Goal: Information Seeking & Learning: Check status

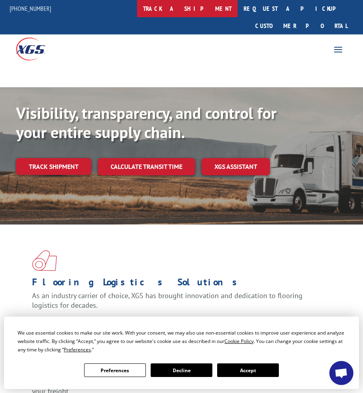
click at [189, 10] on link "track a shipment" at bounding box center [187, 8] width 100 height 17
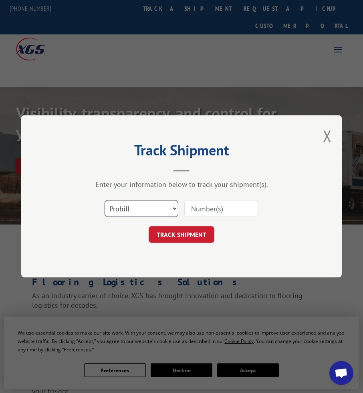
click at [127, 203] on select "Select category... Probill BOL PO" at bounding box center [141, 208] width 74 height 17
select select "bol"
click at [104, 200] on select "Select category... Probill BOL PO" at bounding box center [141, 208] width 74 height 17
click at [214, 212] on input at bounding box center [221, 208] width 74 height 17
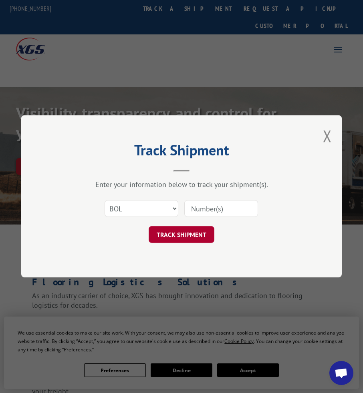
paste input "5174742"
type input "5174742"
click at [196, 231] on button "TRACK SHIPMENT" at bounding box center [181, 235] width 66 height 17
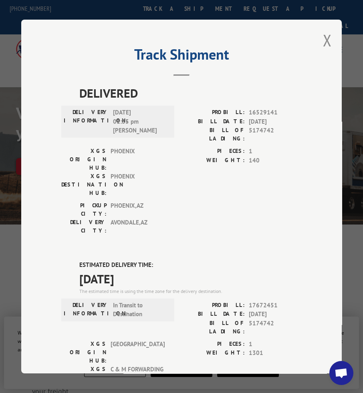
click at [159, 166] on div "XGS ORIGIN HUB: PHOENIX XGS DESTINATION HUB: [GEOGRAPHIC_DATA]" at bounding box center [115, 174] width 108 height 54
click at [270, 156] on span "140" at bounding box center [275, 160] width 53 height 9
click at [201, 97] on span "DELIVERED" at bounding box center [190, 93] width 222 height 18
